Goal: Check status: Check status

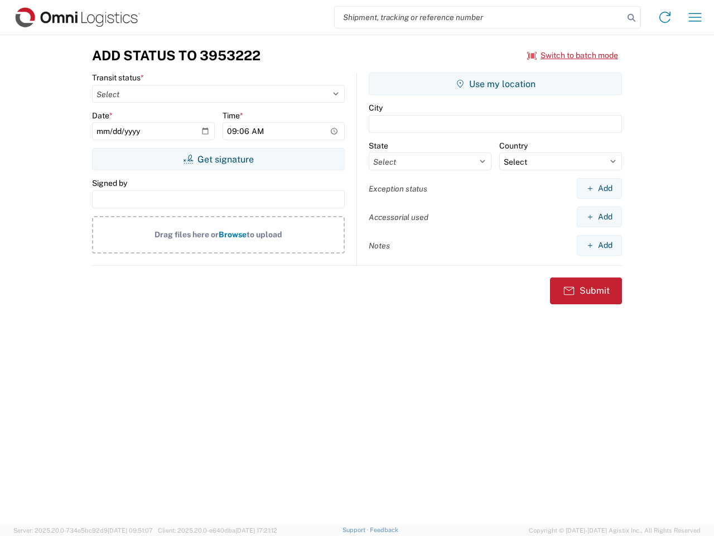
click at [479, 17] on input "search" at bounding box center [479, 17] width 289 height 21
click at [632, 18] on icon at bounding box center [632, 18] width 16 height 16
click at [665, 17] on icon at bounding box center [665, 17] width 18 height 18
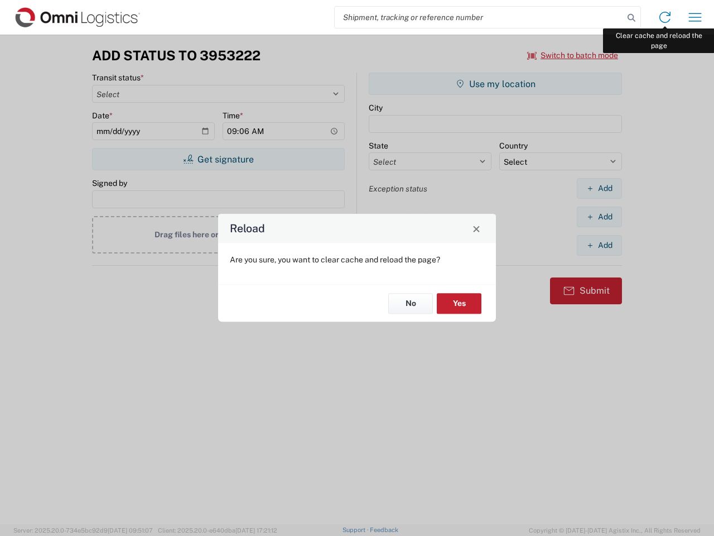
click at [695, 17] on div "Reload Are you sure, you want to clear cache and reload the page? No Yes" at bounding box center [357, 268] width 714 height 536
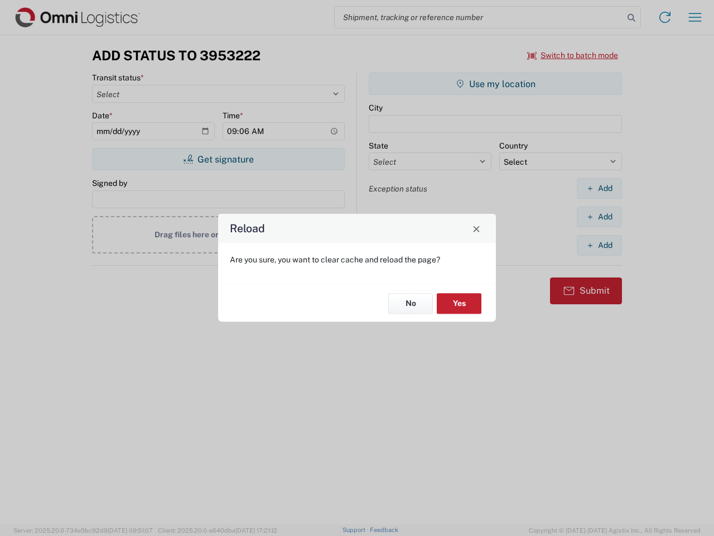
click at [573, 55] on div "Reload Are you sure, you want to clear cache and reload the page? No Yes" at bounding box center [357, 268] width 714 height 536
click at [218, 159] on div "Reload Are you sure, you want to clear cache and reload the page? No Yes" at bounding box center [357, 268] width 714 height 536
click at [495, 84] on div "Reload Are you sure, you want to clear cache and reload the page? No Yes" at bounding box center [357, 268] width 714 height 536
click at [599, 188] on div "Reload Are you sure, you want to clear cache and reload the page? No Yes" at bounding box center [357, 268] width 714 height 536
click at [599, 216] on div "Reload Are you sure, you want to clear cache and reload the page? No Yes" at bounding box center [357, 268] width 714 height 536
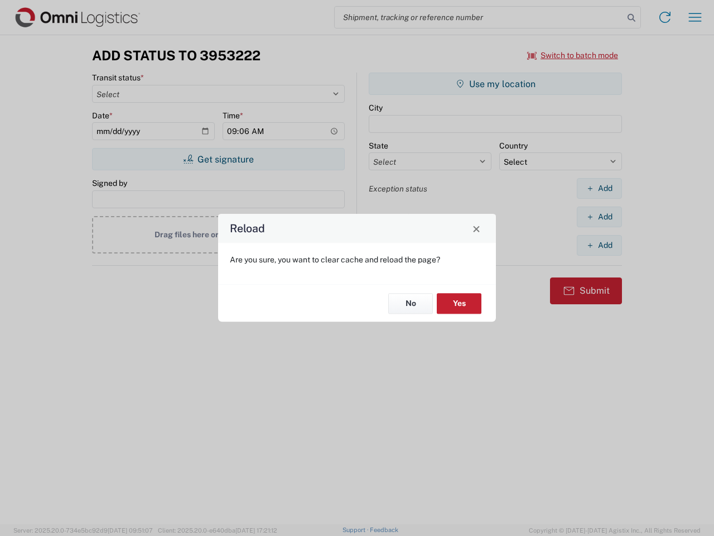
click at [599, 245] on div "Reload Are you sure, you want to clear cache and reload the page? No Yes" at bounding box center [357, 268] width 714 height 536
